Goal: Information Seeking & Learning: Find specific fact

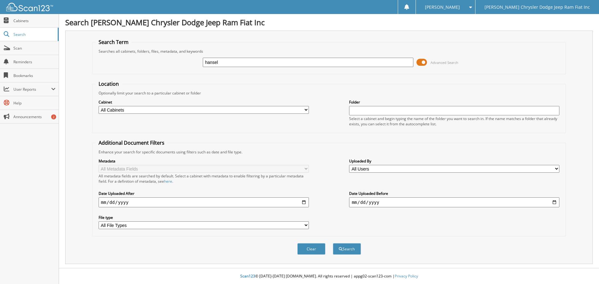
type input "hansel"
click at [333, 243] on button "Search" at bounding box center [347, 249] width 28 height 12
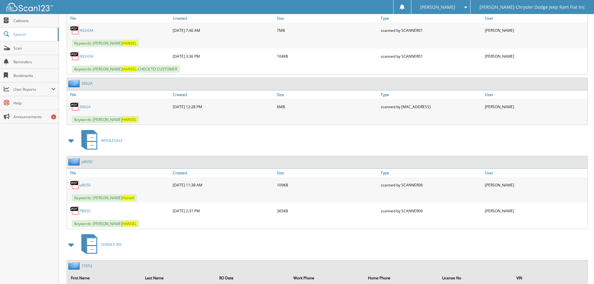
scroll to position [405, 0]
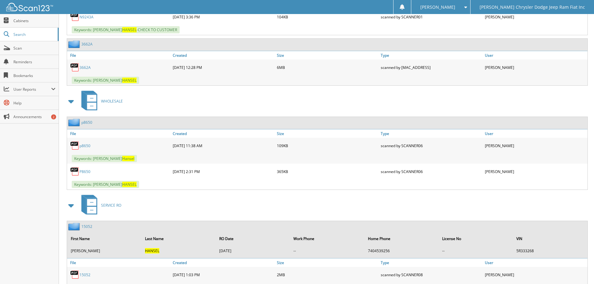
click at [83, 171] on link "P8650" at bounding box center [85, 171] width 11 height 5
click at [85, 172] on link "P8650" at bounding box center [85, 171] width 11 height 5
click at [85, 173] on link "P8650" at bounding box center [85, 171] width 11 height 5
click at [85, 172] on link "P8650" at bounding box center [85, 171] width 11 height 5
click at [85, 173] on link "P8650" at bounding box center [85, 171] width 11 height 5
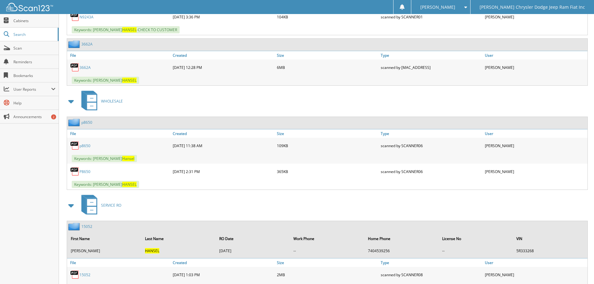
drag, startPoint x: 433, startPoint y: 85, endPoint x: 429, endPoint y: 78, distance: 8.0
click at [433, 85] on div "Keywords: ERIN HANSEL" at bounding box center [327, 80] width 520 height 10
click at [86, 146] on link "p8650" at bounding box center [85, 145] width 11 height 5
click at [86, 170] on link "P8650" at bounding box center [85, 171] width 11 height 5
click at [85, 146] on link "p8650" at bounding box center [85, 145] width 11 height 5
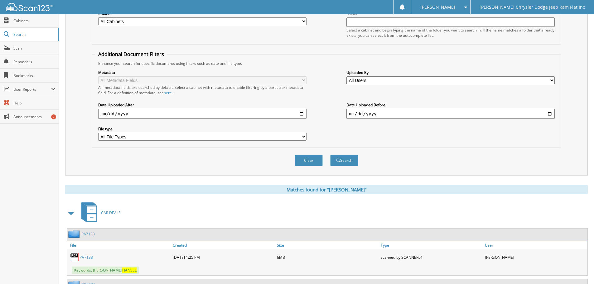
scroll to position [75, 0]
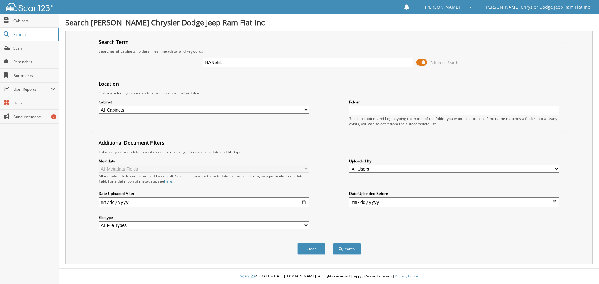
type input "HANSEL"
click at [333, 243] on button "Search" at bounding box center [347, 249] width 28 height 12
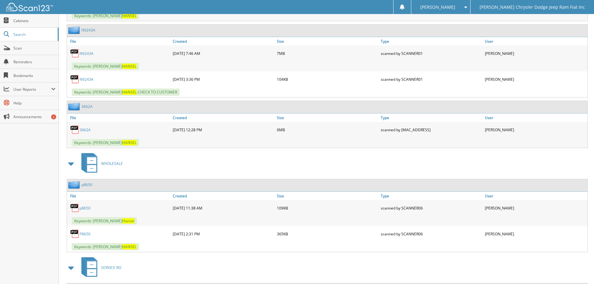
scroll to position [374, 0]
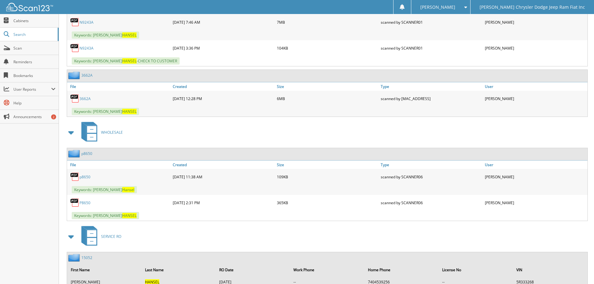
click at [85, 178] on link "p8650" at bounding box center [85, 176] width 11 height 5
click at [83, 203] on link "P8650" at bounding box center [85, 202] width 11 height 5
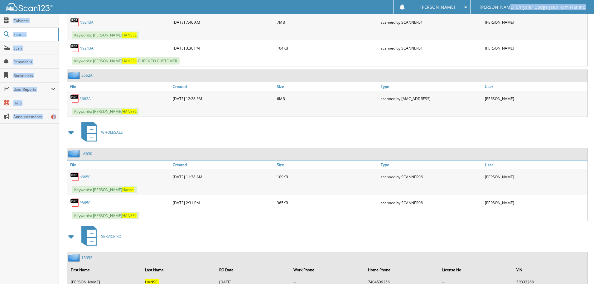
drag, startPoint x: 528, startPoint y: 8, endPoint x: 584, endPoint y: -12, distance: 59.4
click at [584, 0] on html "[PERSON_NAME] Settings Logout [PERSON_NAME] Chrysler Dodge Jeep Ram Fiat Inc Cl…" at bounding box center [297, 39] width 594 height 826
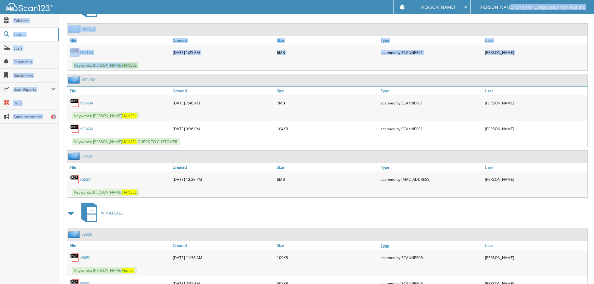
scroll to position [293, 0]
click at [87, 104] on link "N9243A" at bounding box center [87, 103] width 14 height 5
